Goal: Information Seeking & Learning: Find contact information

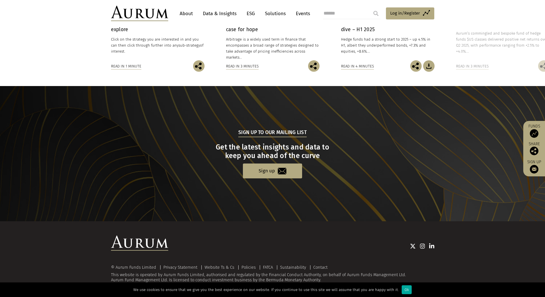
scroll to position [494, 0]
click at [315, 267] on link "Contact" at bounding box center [320, 267] width 14 height 5
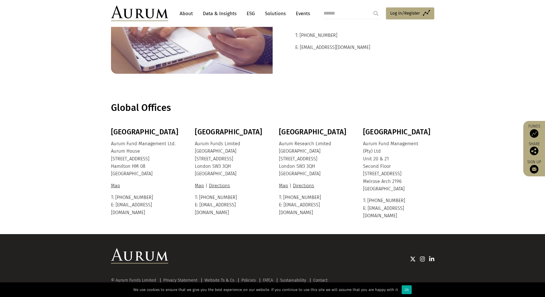
scroll to position [72, 0]
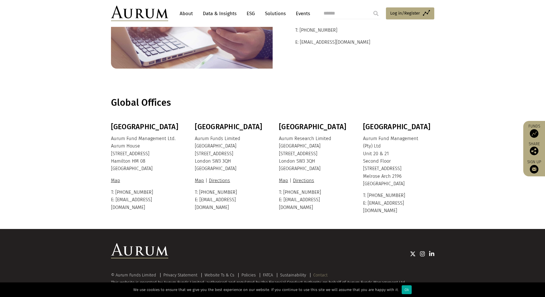
click at [316, 273] on link "Contact" at bounding box center [320, 275] width 14 height 5
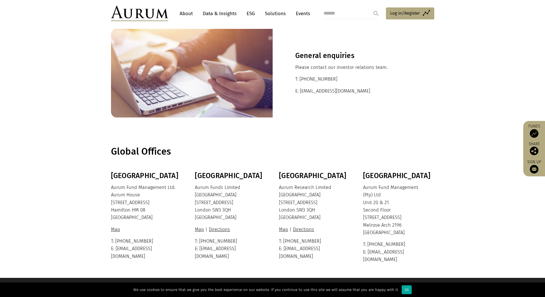
scroll to position [29, 0]
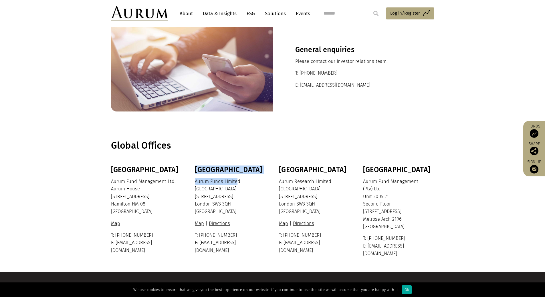
drag, startPoint x: 194, startPoint y: 181, endPoint x: 237, endPoint y: 182, distance: 43.2
click at [237, 182] on div "Bermuda Aurum Fund Management Ltd. Aurum House 35 Richmond Road Hamilton HM 08 …" at bounding box center [272, 212] width 335 height 92
click at [237, 201] on p "Aurum Funds Limited Ixworth House 37 Ixworth Place London SW3 3QH United Kingdom" at bounding box center [230, 197] width 70 height 38
drag, startPoint x: 194, startPoint y: 181, endPoint x: 202, endPoint y: 183, distance: 7.9
click at [202, 183] on div "Bermuda Aurum Fund Management Ltd. Aurum House 35 Richmond Road Hamilton HM 08 …" at bounding box center [272, 212] width 335 height 92
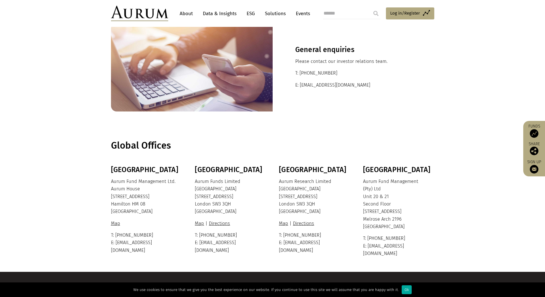
click at [207, 196] on p "Aurum Funds Limited Ixworth House 37 Ixworth Place London SW3 3QH United Kingdom" at bounding box center [230, 197] width 70 height 38
drag, startPoint x: 195, startPoint y: 179, endPoint x: 240, endPoint y: 181, distance: 45.2
click at [240, 181] on p "Aurum Funds Limited Ixworth House 37 Ixworth Place London SW3 3QH United Kingdom" at bounding box center [230, 197] width 70 height 38
copy p "Aurum Funds Limited"
click at [352, 152] on section "Global Offices" at bounding box center [272, 146] width 545 height 40
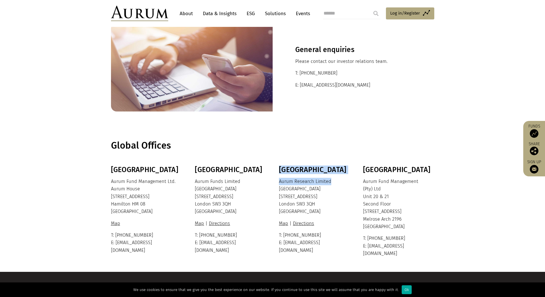
drag, startPoint x: 332, startPoint y: 180, endPoint x: 276, endPoint y: 181, distance: 56.4
click at [276, 181] on div "Bermuda Aurum Fund Management Ltd. Aurum House 35 Richmond Road Hamilton HM 08 …" at bounding box center [272, 212] width 335 height 92
click at [326, 171] on h3 "London" at bounding box center [314, 170] width 70 height 9
drag, startPoint x: 335, startPoint y: 183, endPoint x: 280, endPoint y: 181, distance: 55.3
click at [280, 181] on p "Aurum Research Limited Ixworth House 37 Ixworth Place London SW3 3QH United Kin…" at bounding box center [314, 197] width 70 height 38
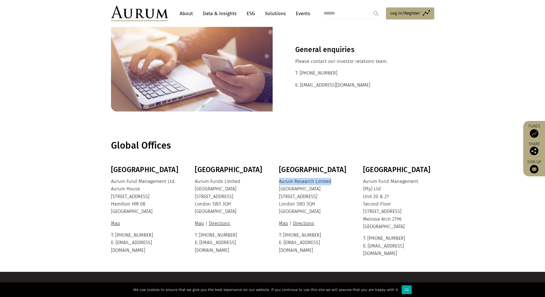
copy p "Aurum Research Limited"
click at [448, 134] on section "Global Offices" at bounding box center [272, 146] width 545 height 40
